Goal: Book appointment/travel/reservation

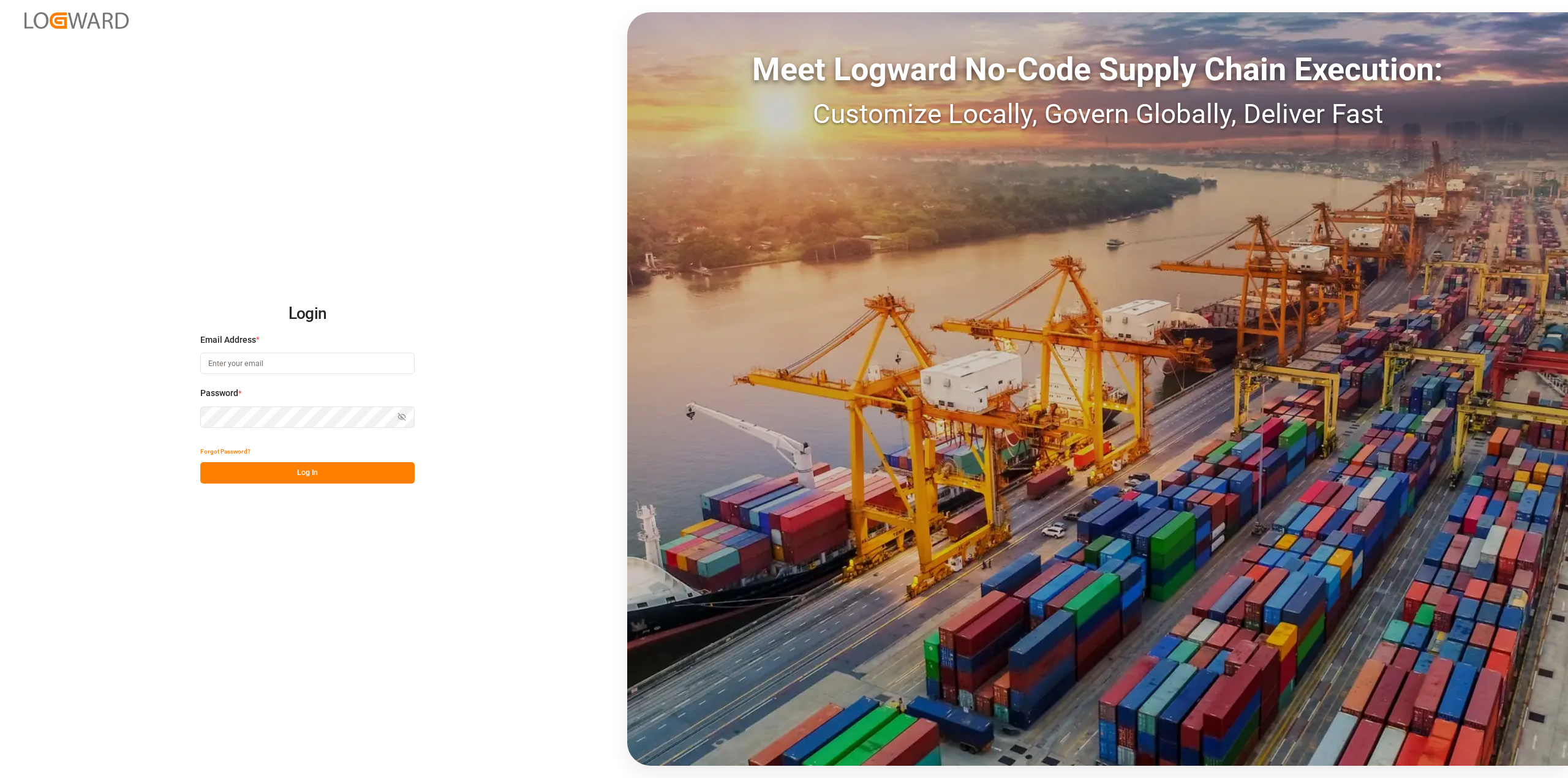
click at [242, 359] on input at bounding box center [307, 363] width 215 height 22
type input "Michael.ziegler@compo-expert.com"
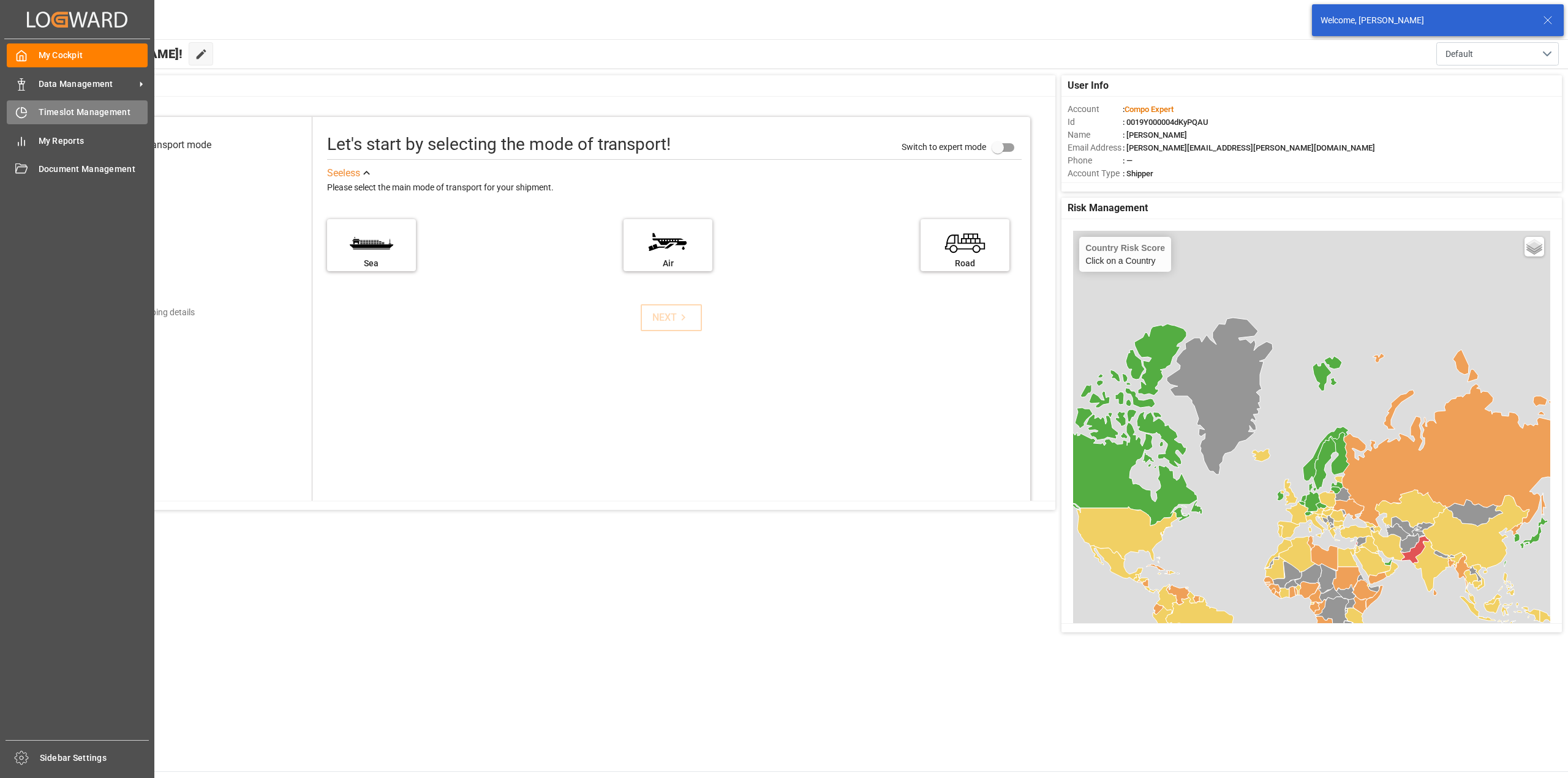
click at [28, 102] on div "Timeslot Management Timeslot Management" at bounding box center [77, 112] width 141 height 24
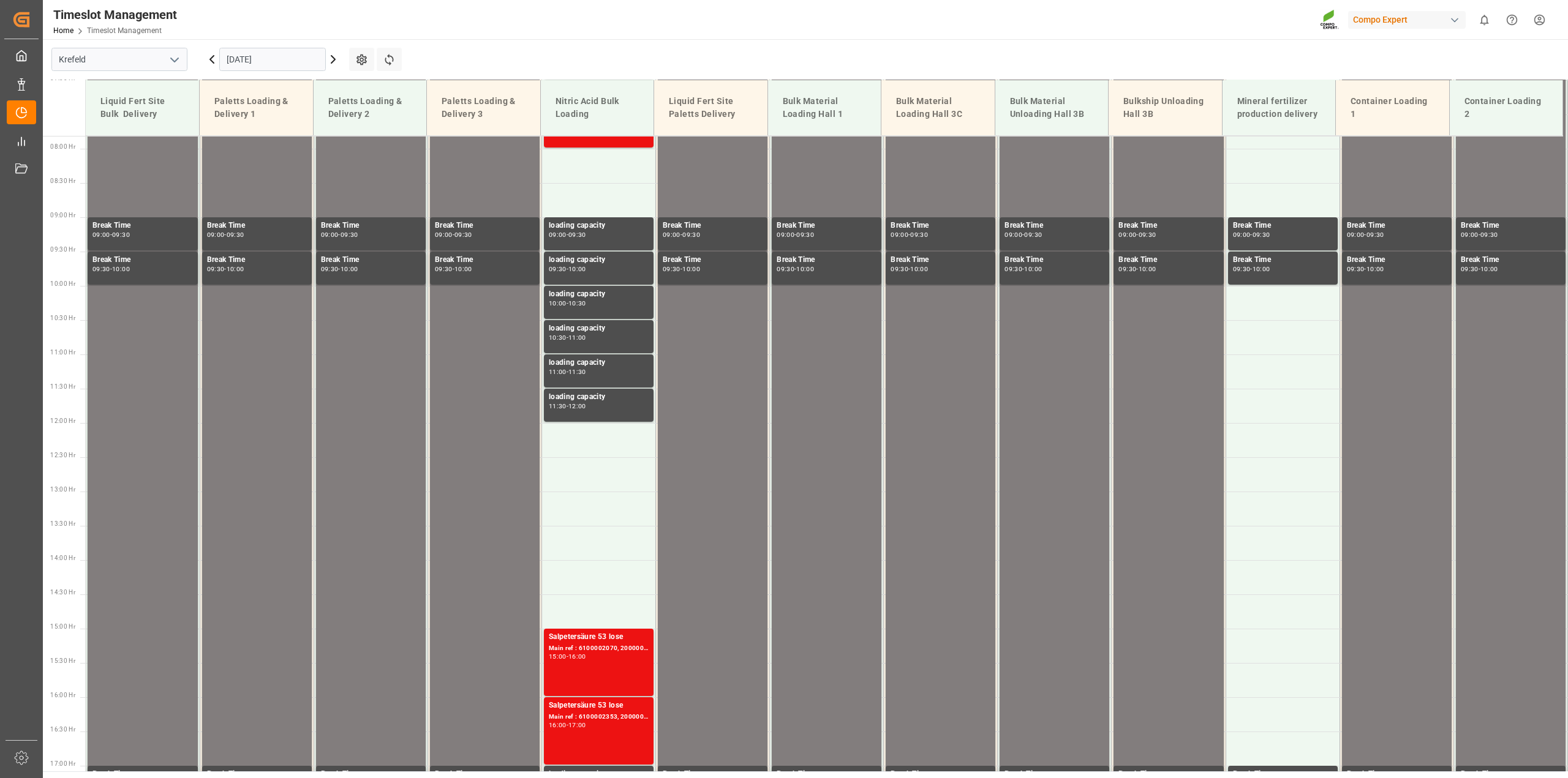
scroll to position [321, 0]
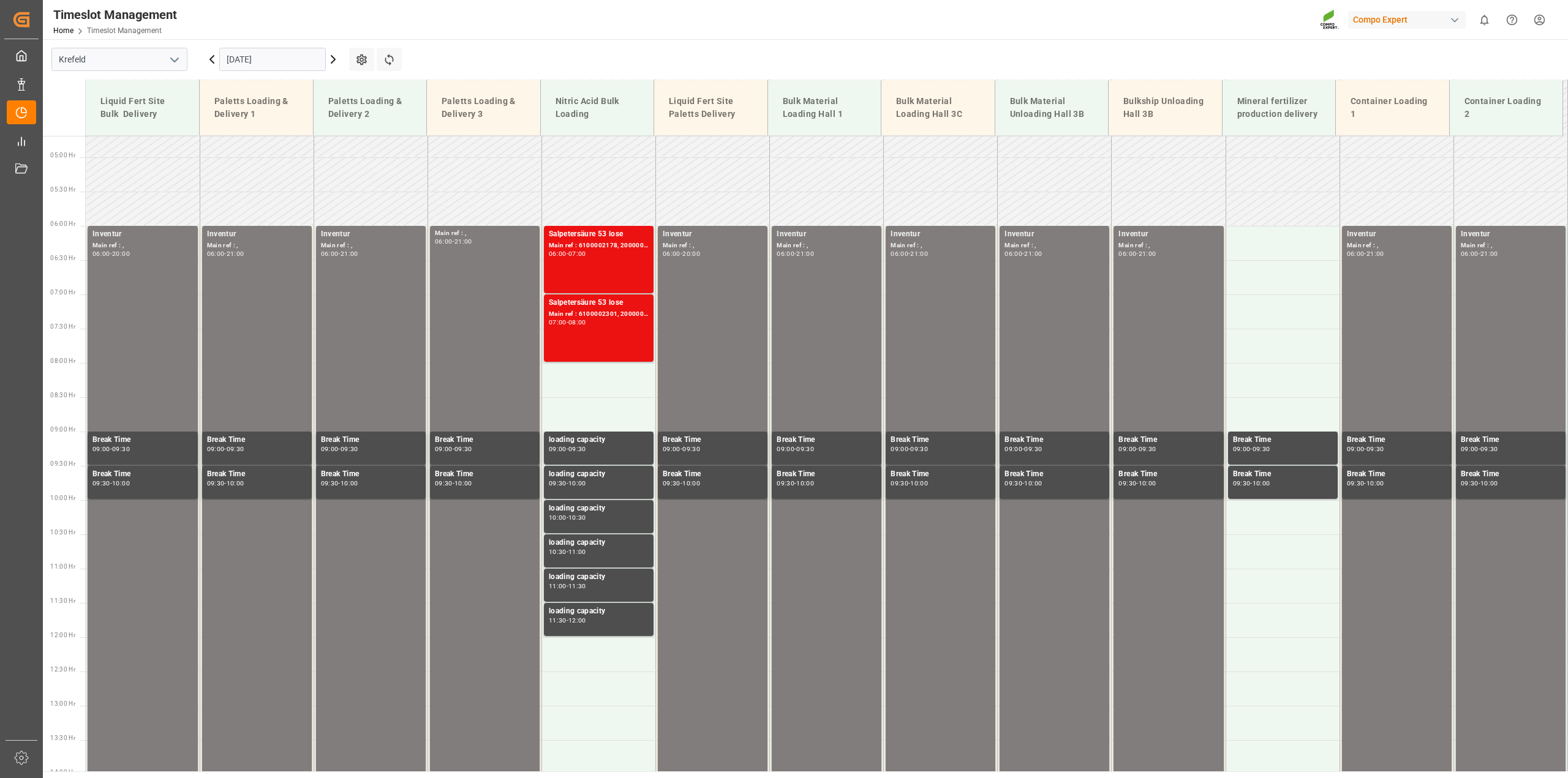
click at [331, 62] on icon at bounding box center [333, 60] width 15 height 15
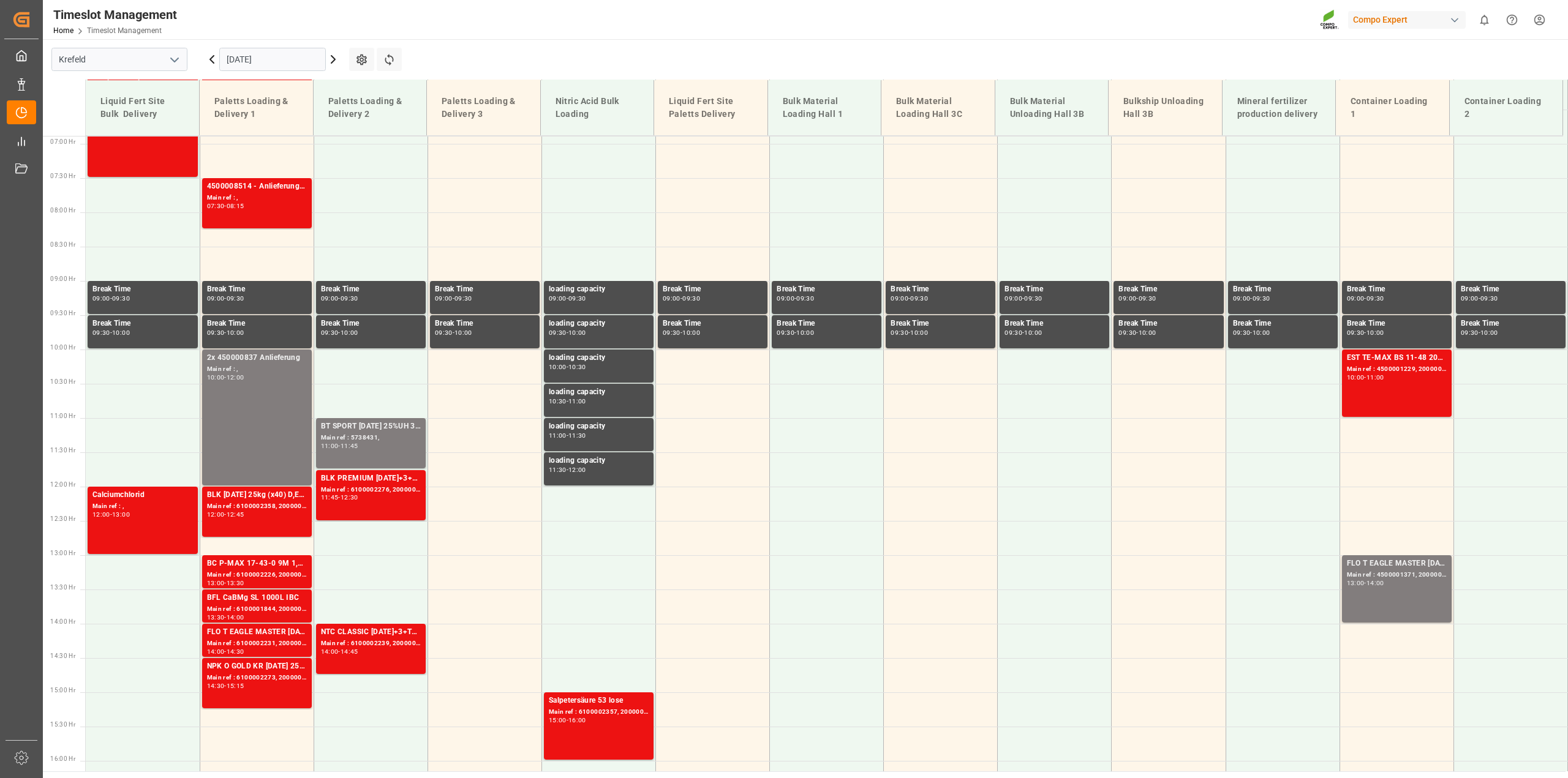
scroll to position [474, 0]
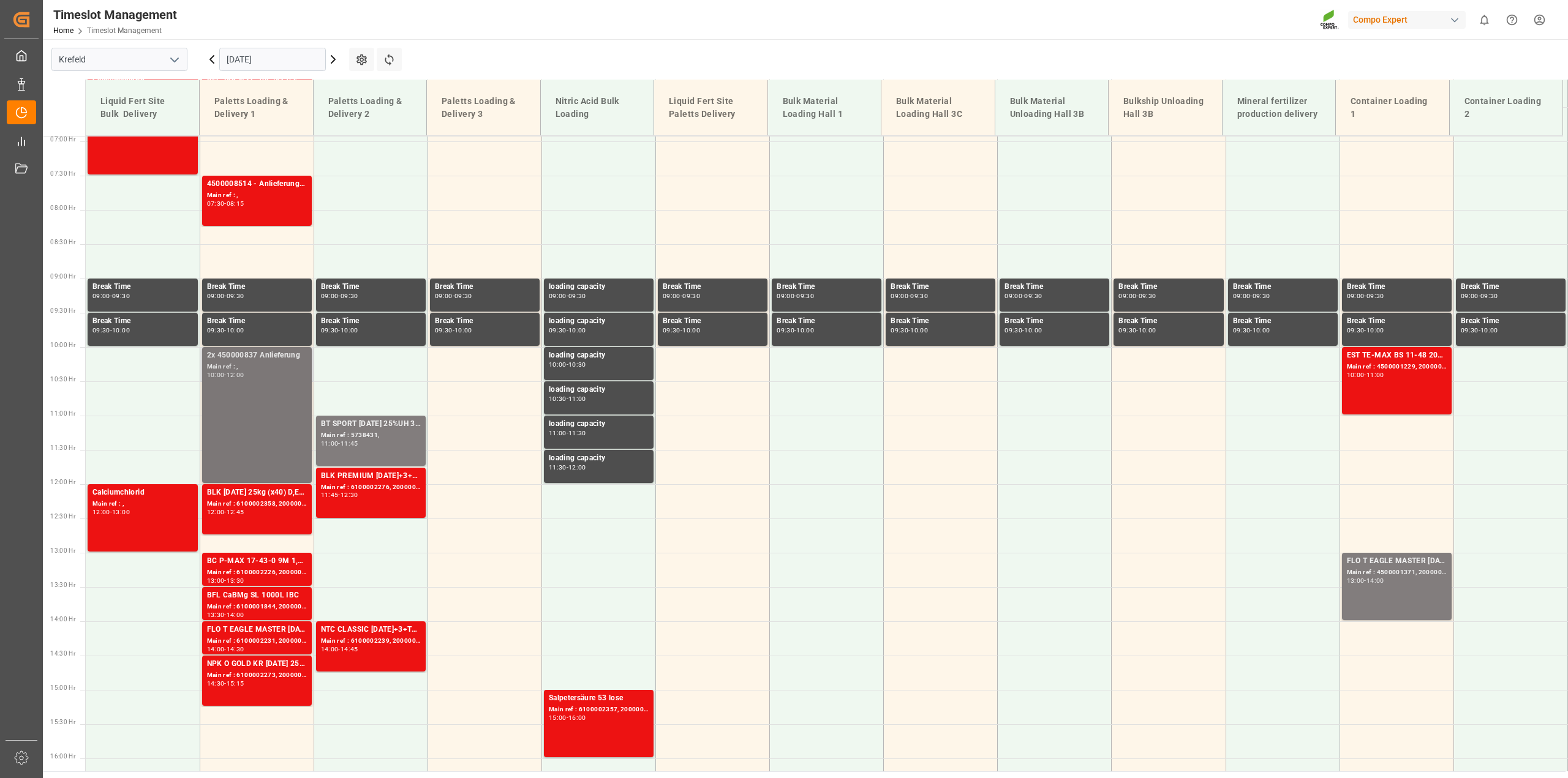
click at [261, 405] on div "2x 450000837 Anlieferung Main ref : , 10:00 - 12:00" at bounding box center [257, 415] width 100 height 131
